Goal: Check status: Check status

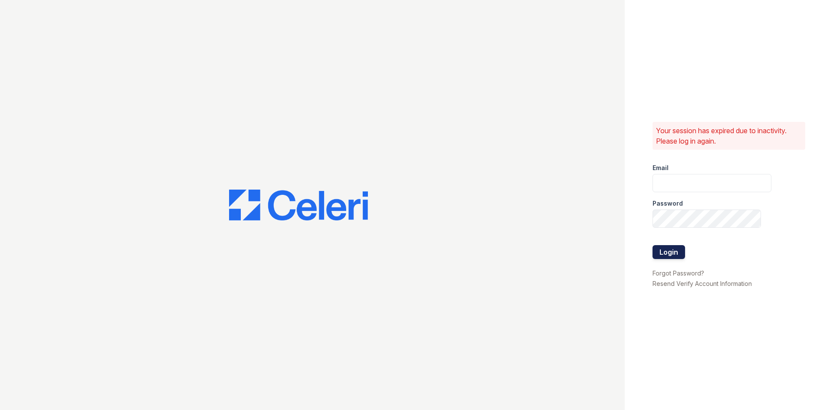
type input "[EMAIL_ADDRESS][DOMAIN_NAME]"
click at [670, 256] on button "Login" at bounding box center [669, 252] width 33 height 14
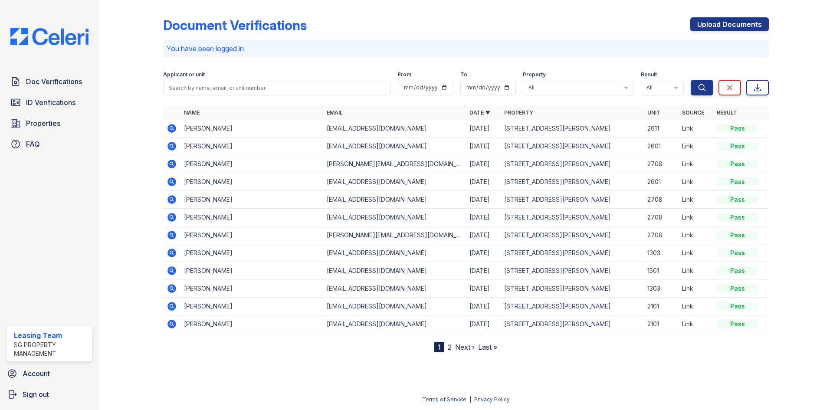
click at [668, 253] on td "1303" at bounding box center [661, 253] width 35 height 18
click at [733, 129] on div "Pass" at bounding box center [738, 128] width 42 height 9
drag, startPoint x: 688, startPoint y: 104, endPoint x: 671, endPoint y: 120, distance: 22.7
click at [681, 109] on div "Document Verifications Upload Documents You have been logged in Filter Applican…" at bounding box center [466, 177] width 606 height 349
drag, startPoint x: 669, startPoint y: 126, endPoint x: 665, endPoint y: 135, distance: 9.1
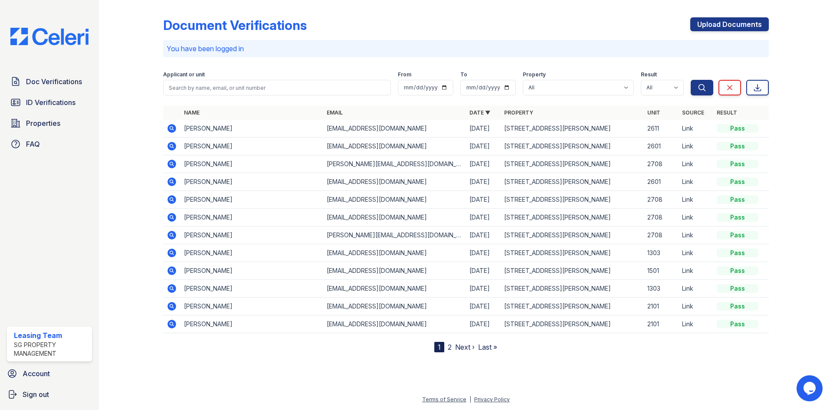
click at [667, 128] on td "2611" at bounding box center [661, 129] width 35 height 18
click at [665, 135] on td "2611" at bounding box center [661, 129] width 35 height 18
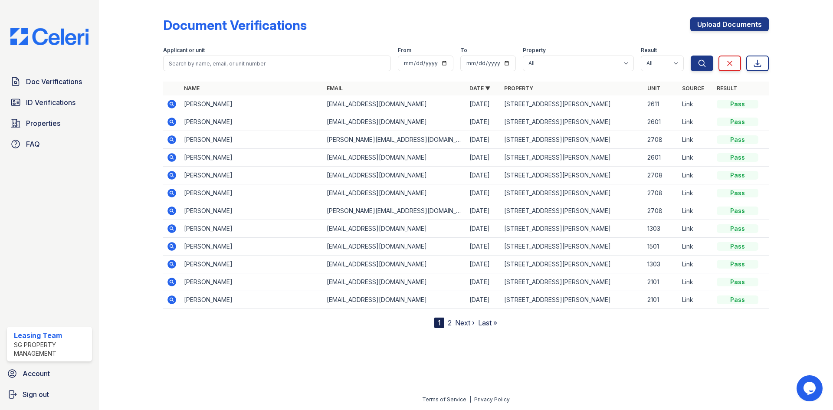
click at [204, 105] on td "Sydnee Perry" at bounding box center [252, 104] width 143 height 18
click at [172, 104] on icon at bounding box center [171, 103] width 2 height 2
click at [55, 80] on span "Doc Verifications" at bounding box center [54, 81] width 56 height 10
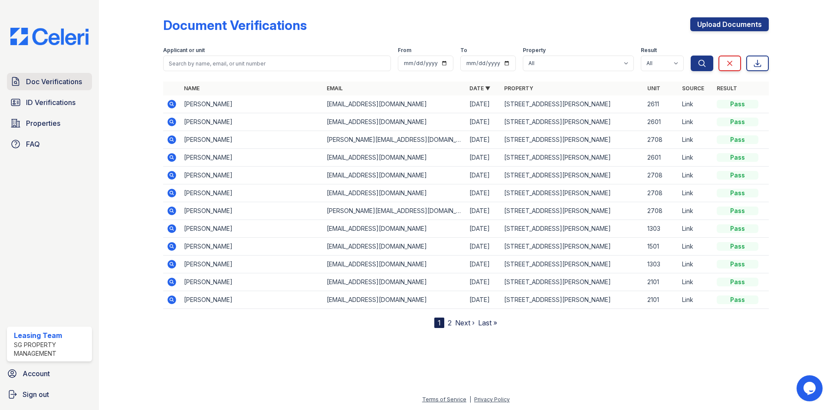
click at [52, 82] on span "Doc Verifications" at bounding box center [54, 81] width 56 height 10
click at [62, 76] on link "Doc Verifications" at bounding box center [49, 81] width 85 height 17
click at [68, 75] on link "Doc Verifications" at bounding box center [49, 81] width 85 height 17
click at [67, 79] on span "Doc Verifications" at bounding box center [54, 81] width 56 height 10
click at [172, 105] on icon at bounding box center [171, 103] width 2 height 2
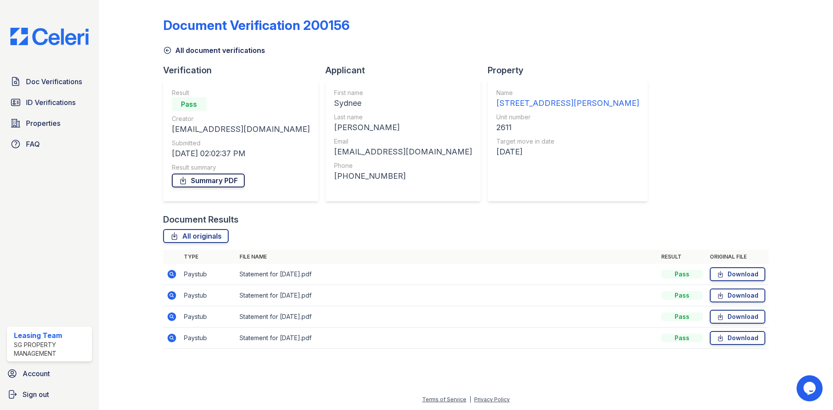
click at [232, 182] on link "Summary PDF" at bounding box center [208, 181] width 73 height 14
click at [72, 105] on span "ID Verifications" at bounding box center [50, 102] width 49 height 10
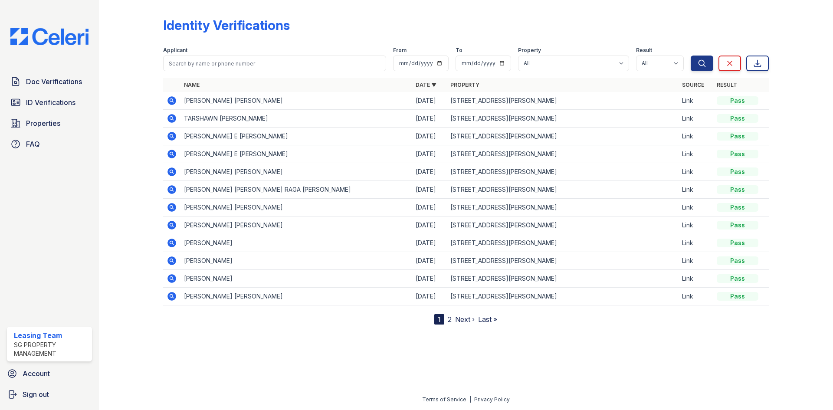
click at [73, 84] on span "Doc Verifications" at bounding box center [54, 81] width 56 height 10
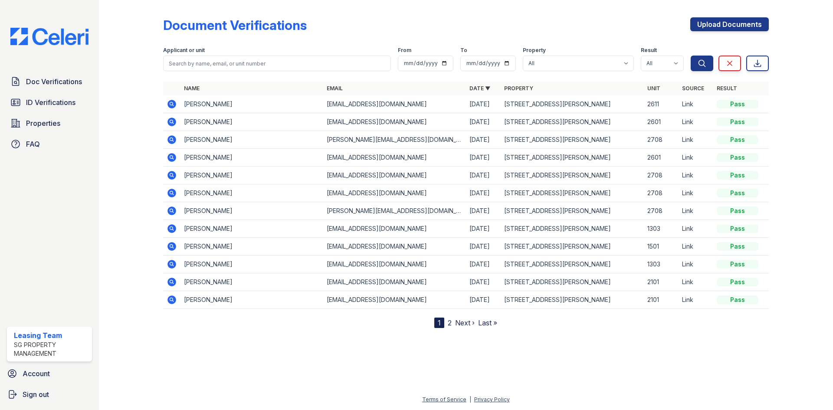
click at [171, 107] on icon at bounding box center [172, 104] width 9 height 9
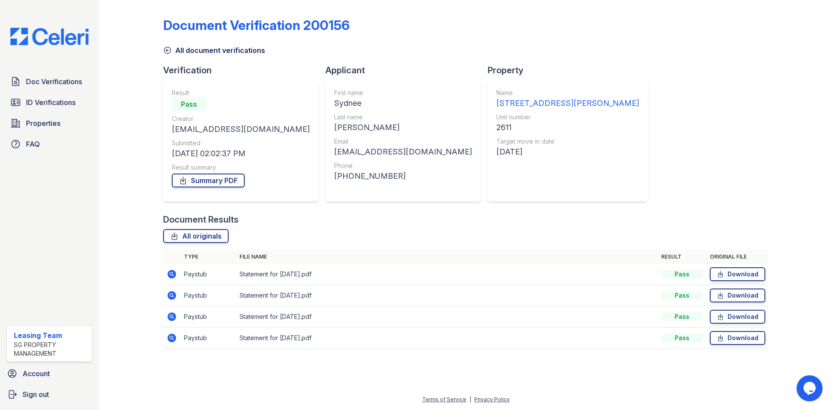
click at [175, 274] on icon at bounding box center [172, 274] width 9 height 9
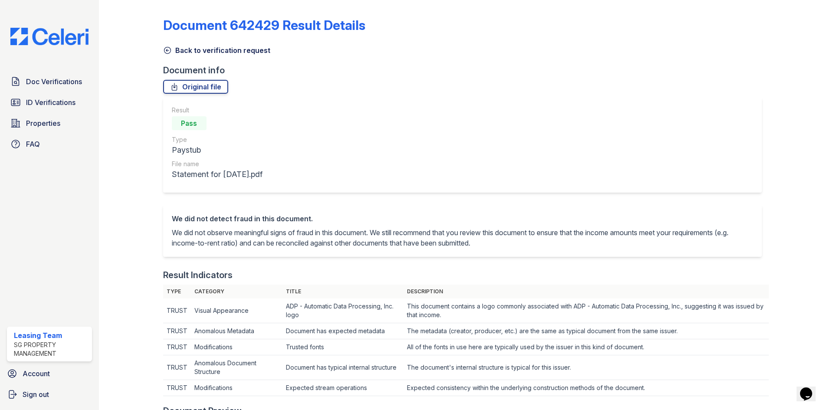
drag, startPoint x: 199, startPoint y: 85, endPoint x: 172, endPoint y: 108, distance: 35.7
click at [199, 85] on link "Original file" at bounding box center [195, 87] width 65 height 14
click at [52, 82] on span "Doc Verifications" at bounding box center [54, 81] width 56 height 10
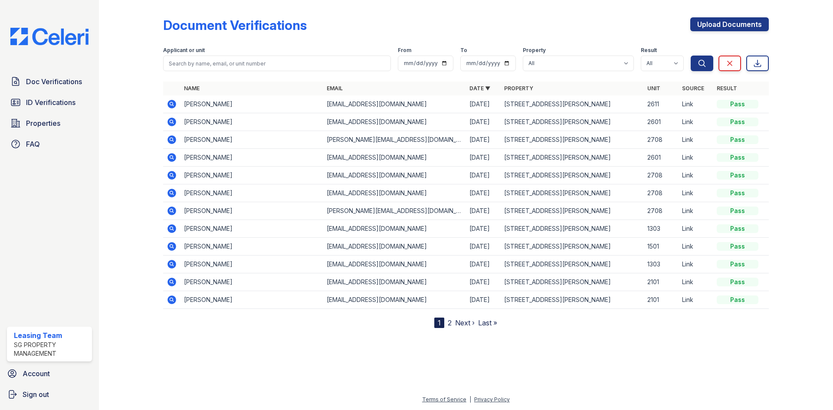
click at [172, 103] on icon at bounding box center [171, 103] width 2 height 2
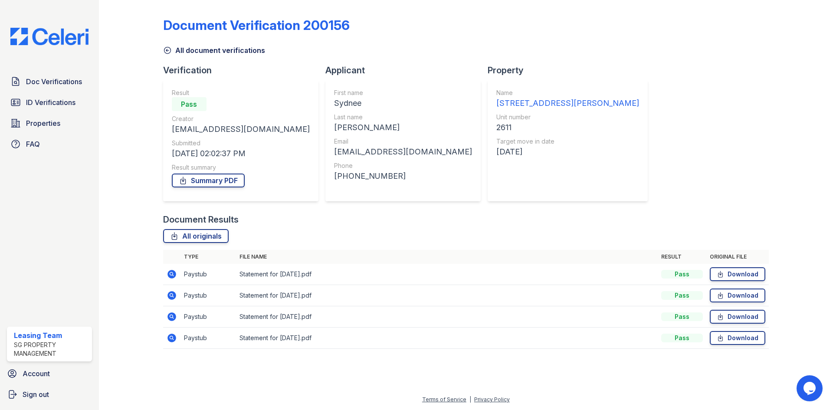
click at [170, 317] on icon at bounding box center [172, 317] width 10 height 10
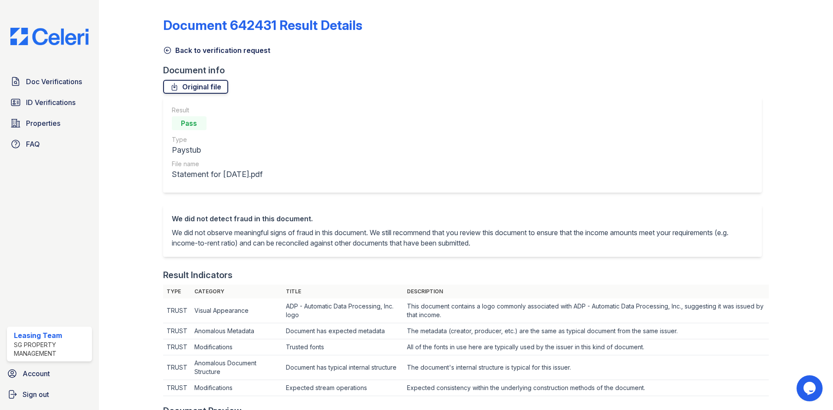
click at [173, 88] on icon at bounding box center [174, 86] width 9 height 9
click at [165, 47] on icon at bounding box center [167, 50] width 9 height 9
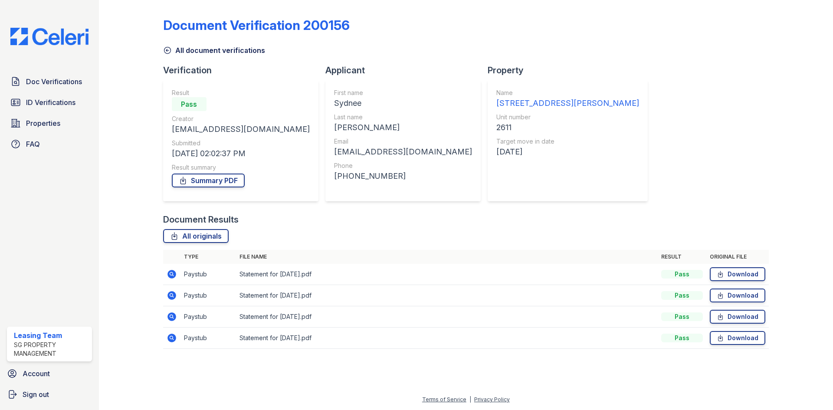
click at [170, 296] on icon at bounding box center [172, 295] width 10 height 10
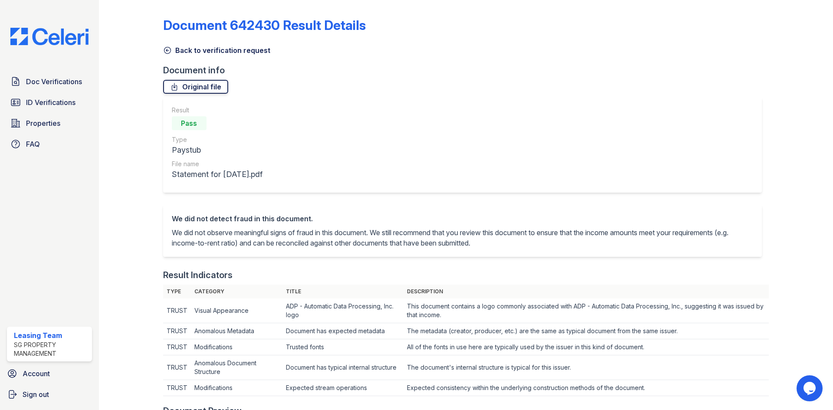
click at [174, 88] on icon at bounding box center [174, 86] width 5 height 7
click at [166, 52] on icon at bounding box center [167, 50] width 9 height 9
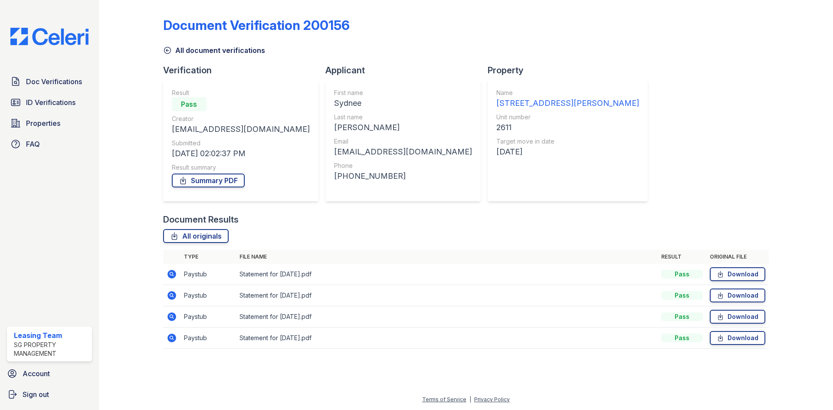
click at [168, 340] on icon at bounding box center [172, 338] width 9 height 9
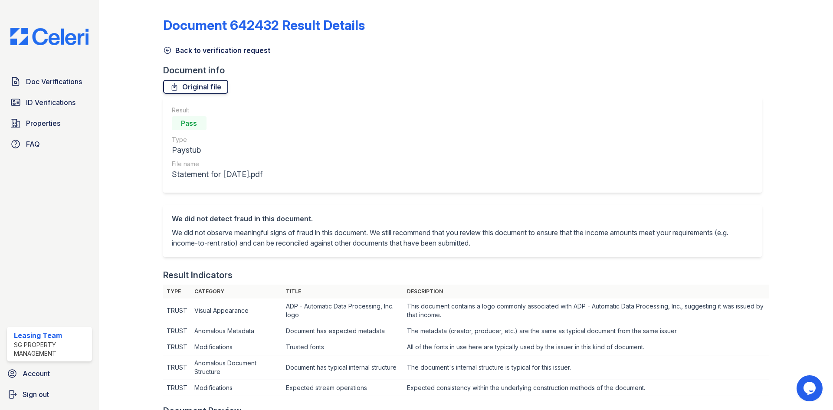
click at [174, 85] on icon at bounding box center [174, 86] width 5 height 7
